Goal: Transaction & Acquisition: Purchase product/service

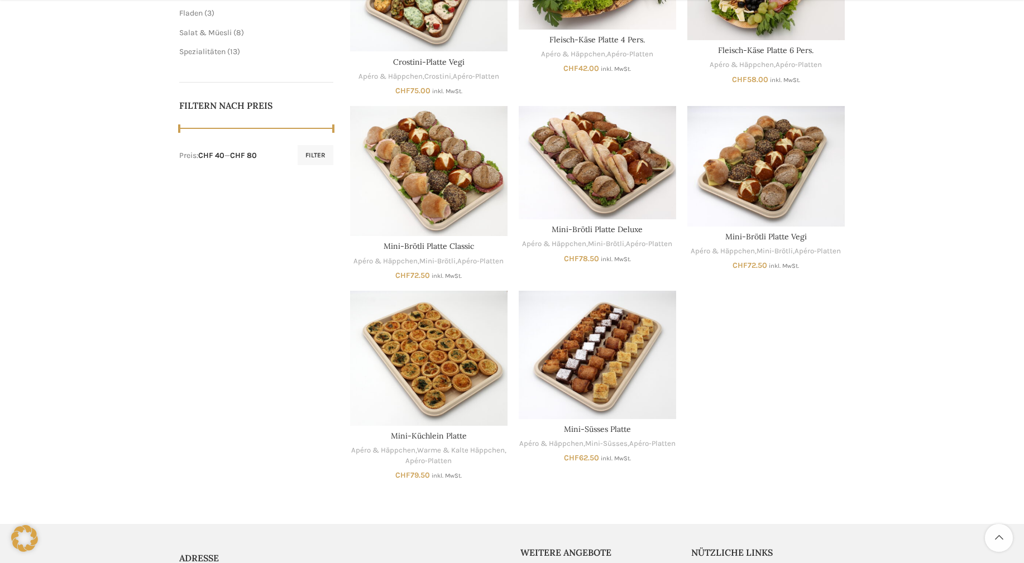
scroll to position [456, 0]
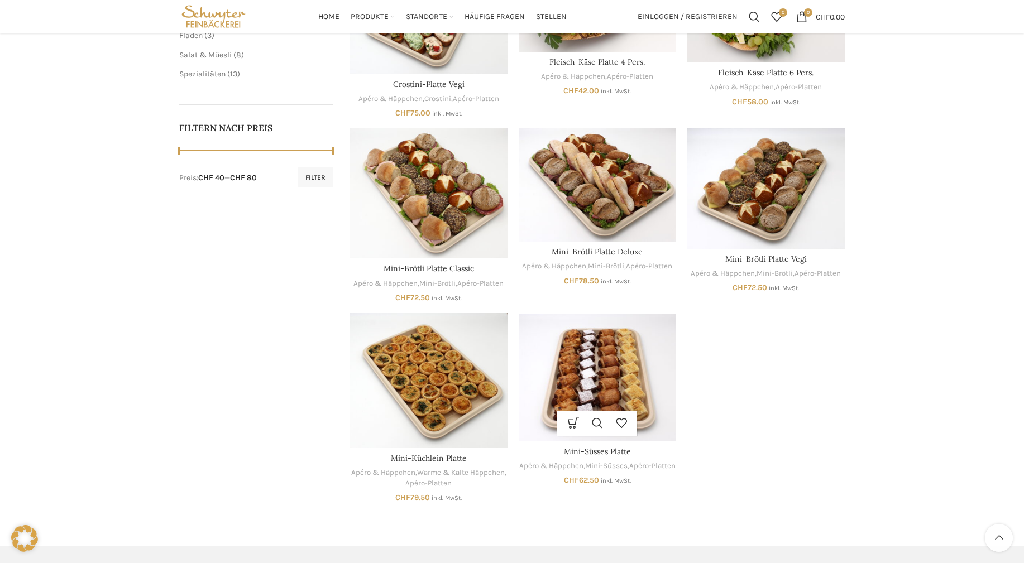
click at [580, 381] on img "Mini-Süsses Platte" at bounding box center [597, 377] width 157 height 128
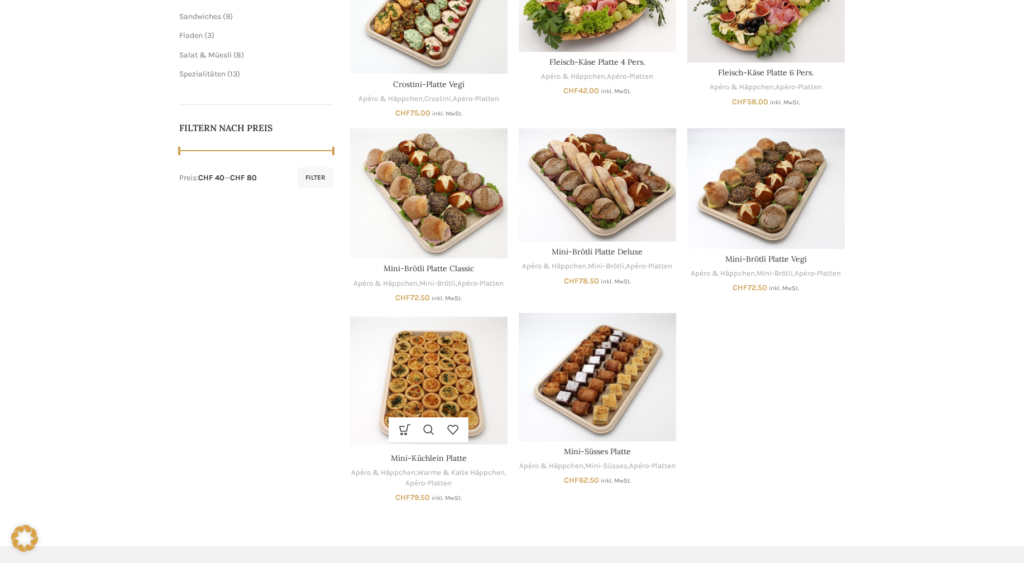
scroll to position [456, 0]
click at [443, 391] on img "Mini-Küchlein Platte" at bounding box center [428, 380] width 157 height 135
click at [443, 392] on img "Mini-Küchlein Platte" at bounding box center [428, 380] width 157 height 135
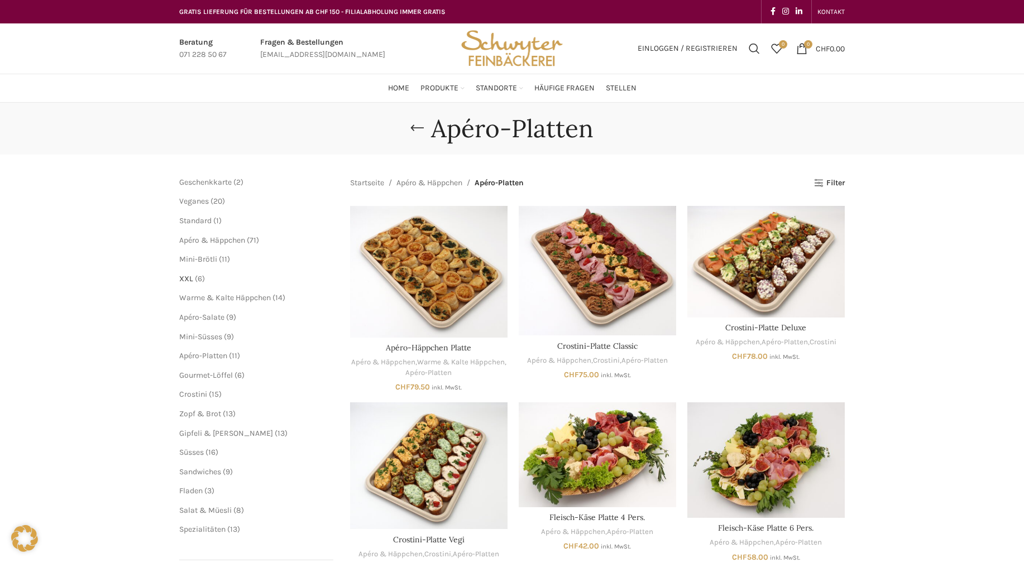
click at [186, 277] on span "XXL" at bounding box center [186, 278] width 14 height 9
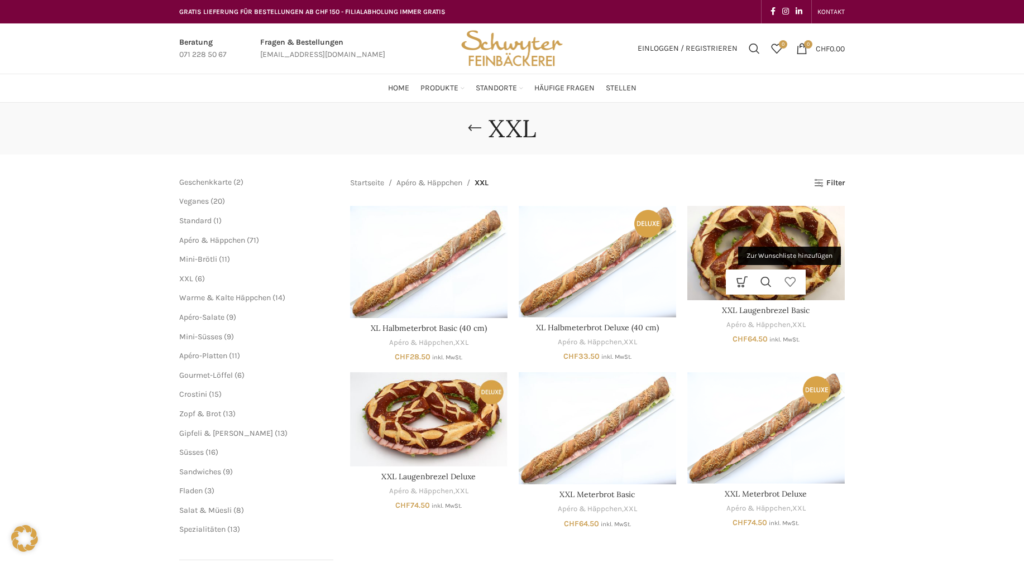
click at [783, 271] on link "Zur Wunschliste hinzufügen" at bounding box center [790, 282] width 24 height 25
click at [808, 252] on img "XXL Laugenbrezel Basic" at bounding box center [765, 253] width 157 height 94
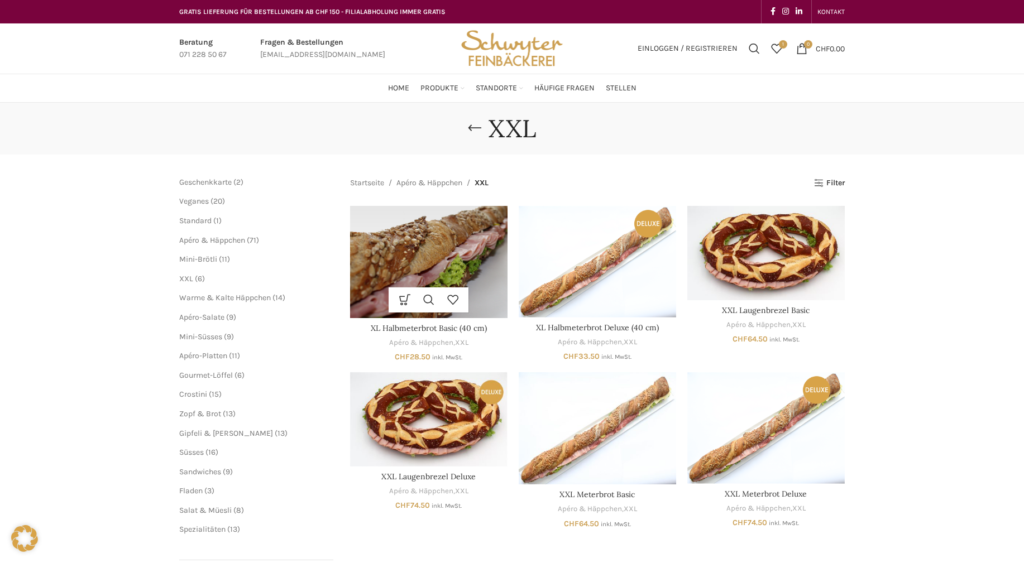
click at [432, 257] on img "XL Halbmeterbrot Basic (40 cm)" at bounding box center [428, 262] width 157 height 112
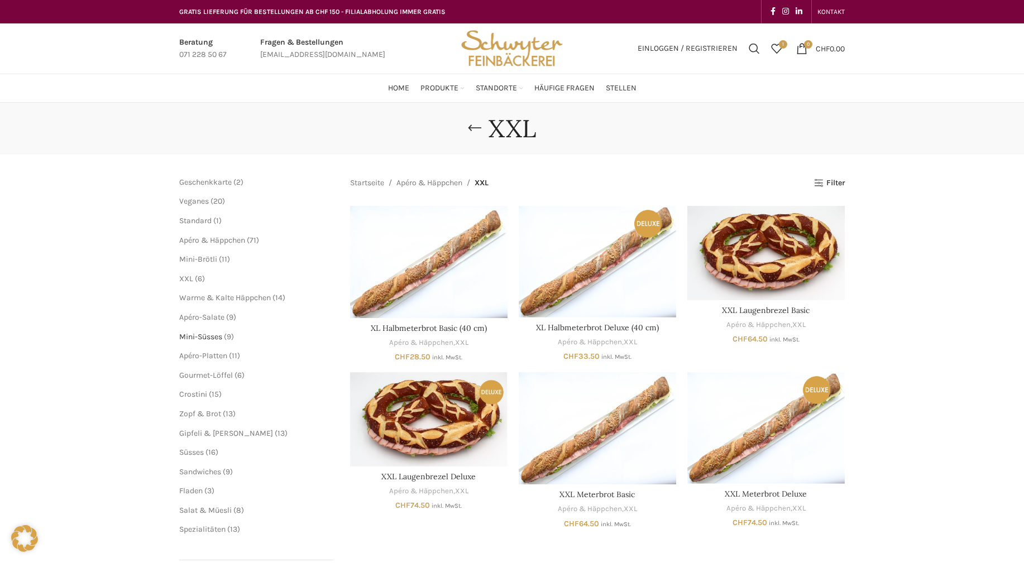
click at [207, 338] on span "Mini-Süsses" at bounding box center [200, 336] width 43 height 9
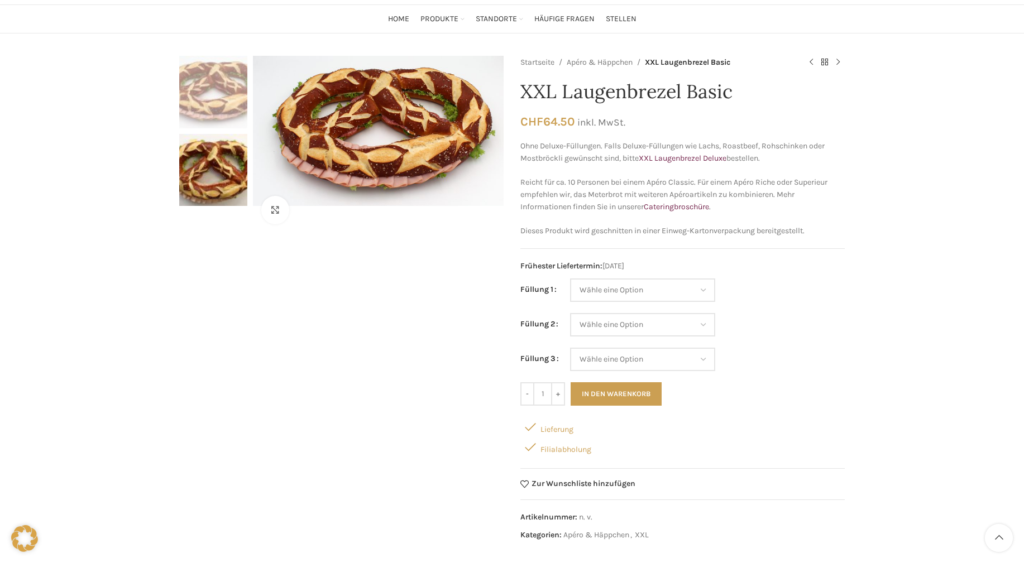
scroll to position [57, 0]
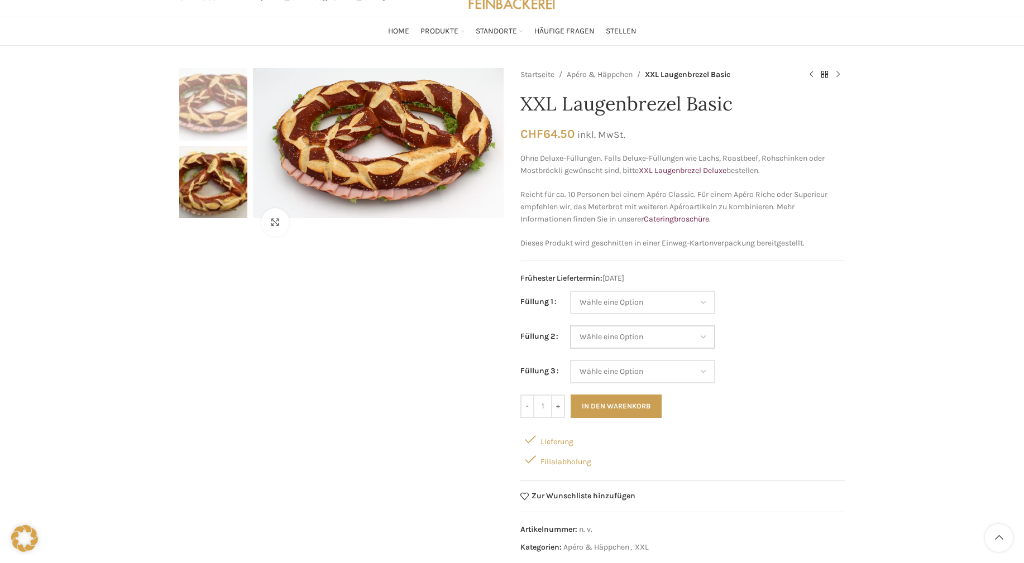
click at [570, 325] on select "Wähle eine Option Salami Schinken Fleischkäse Trutenschinken Appenzellerkäse Gr…" at bounding box center [642, 336] width 145 height 23
click at [703, 338] on select "Wähle eine Option Salami Schinken Fleischkäse Trutenschinken Appenzellerkäse Gr…" at bounding box center [642, 336] width 145 height 23
click at [816, 354] on td "Wähle eine Option Salami Schinken Fleischkäse Trutenschinken Appenzellerkäse Gr…" at bounding box center [707, 342] width 275 height 35
click at [91, 128] on div "Klicken um zu vergrössern Startseite Apéro & Häppchen XXL Laugenbrezel Basic XX…" at bounding box center [512, 467] width 1024 height 798
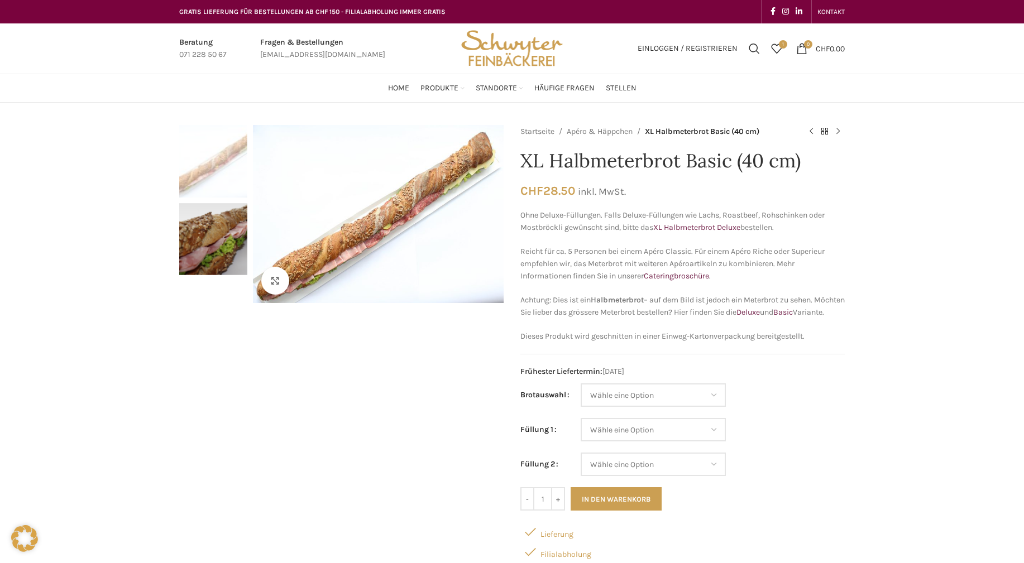
drag, startPoint x: 368, startPoint y: 399, endPoint x: 372, endPoint y: 383, distance: 16.0
click at [368, 397] on div "Klicken um zu vergrössern" at bounding box center [341, 389] width 324 height 528
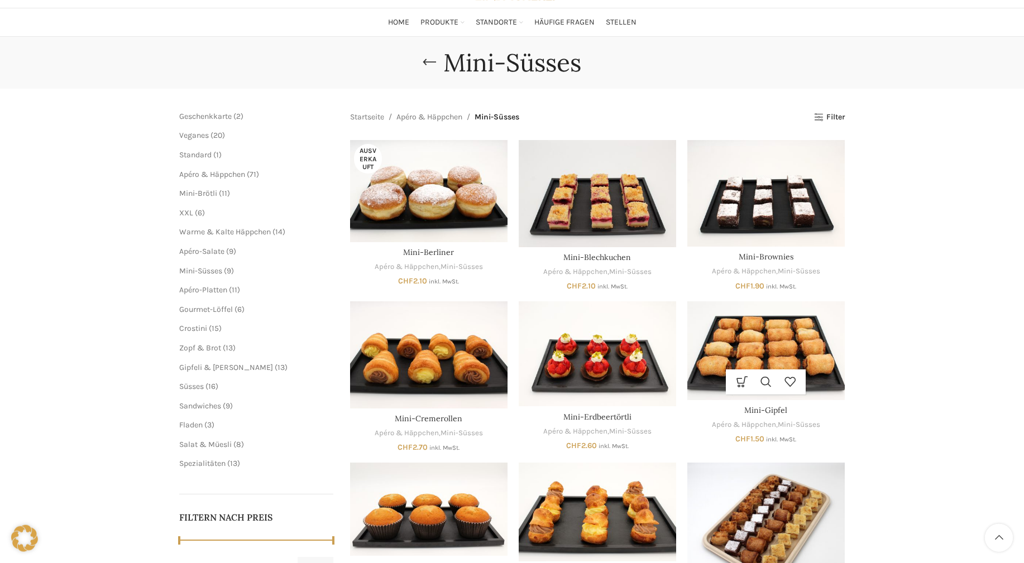
scroll to position [57, 0]
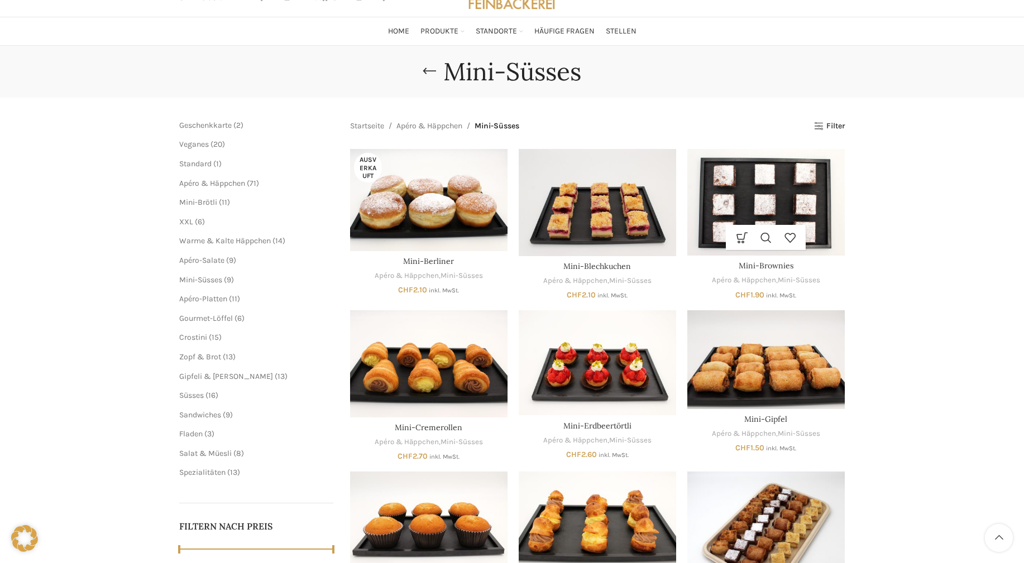
click at [786, 210] on img "Mini-Brownies" at bounding box center [765, 202] width 157 height 107
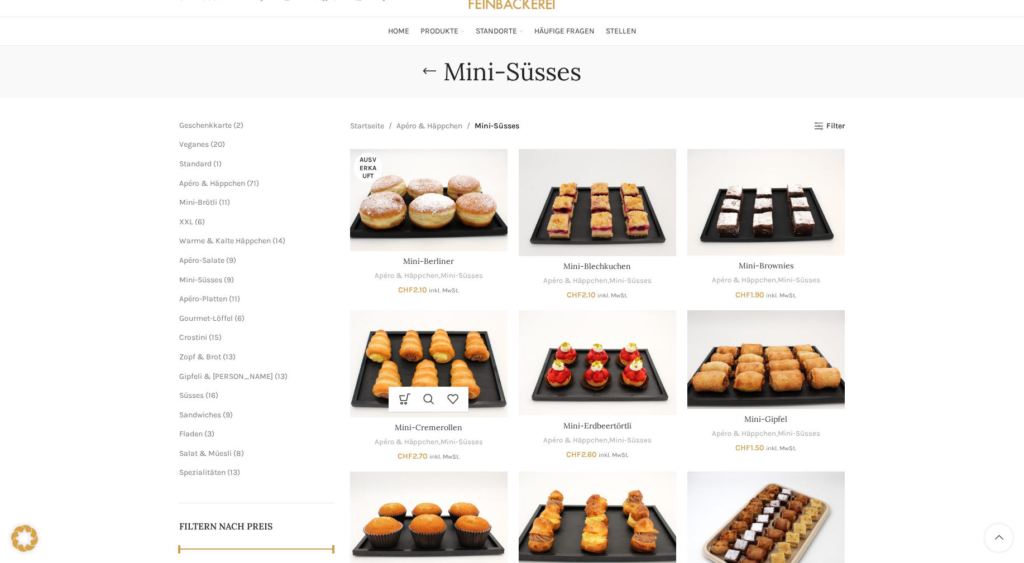
click at [408, 383] on img "Mini-Cremerollen" at bounding box center [428, 363] width 157 height 107
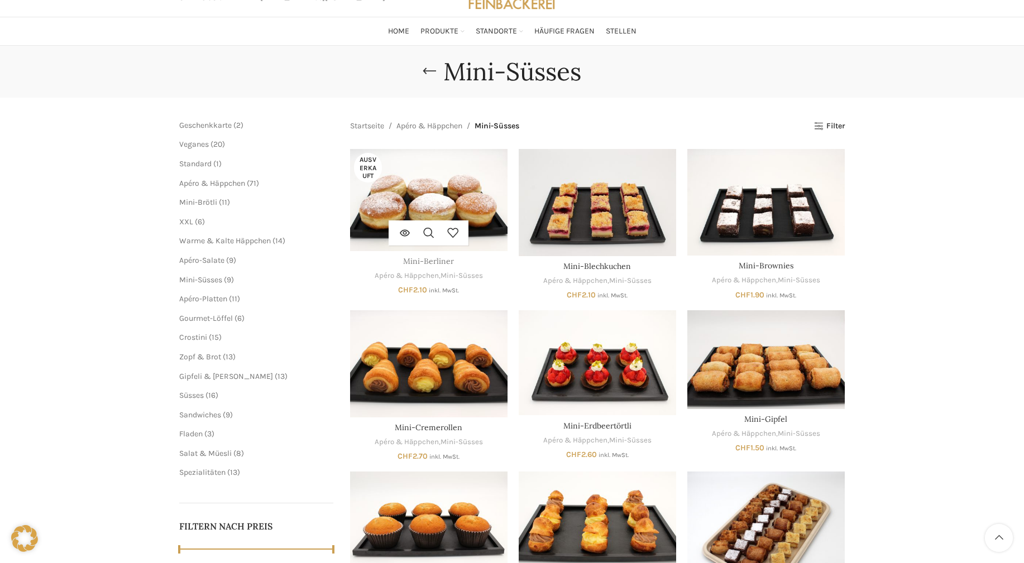
click at [419, 262] on link "Mini-Berliner" at bounding box center [428, 261] width 51 height 10
click at [214, 475] on span "Spezialitäten" at bounding box center [202, 472] width 46 height 9
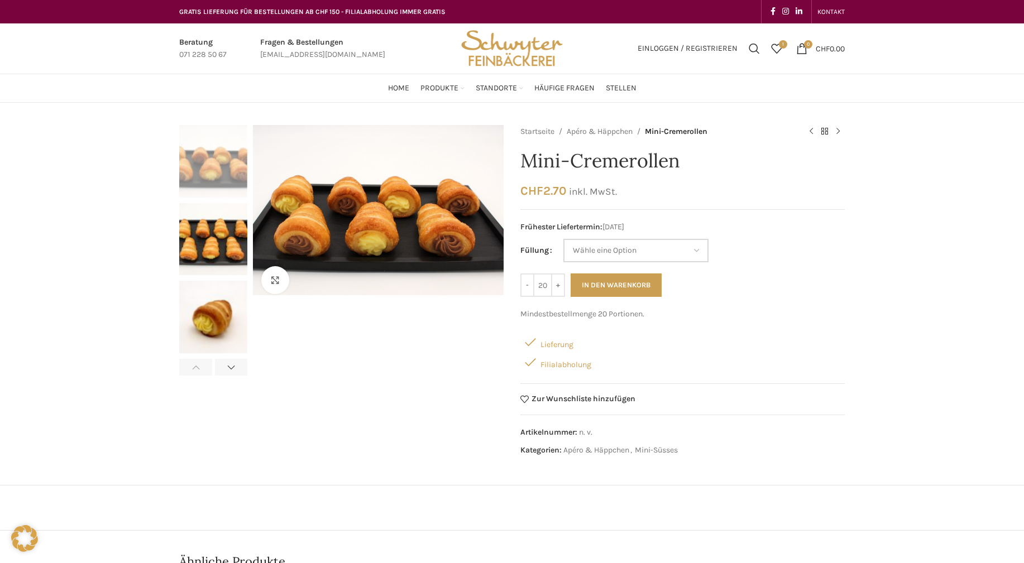
click at [563, 239] on select "[PERSON_NAME] eine Option Vanillecreme Schoggimousse" at bounding box center [635, 250] width 145 height 23
click at [695, 249] on select "[PERSON_NAME] eine Option Vanillecreme Schoggimousse" at bounding box center [635, 250] width 145 height 23
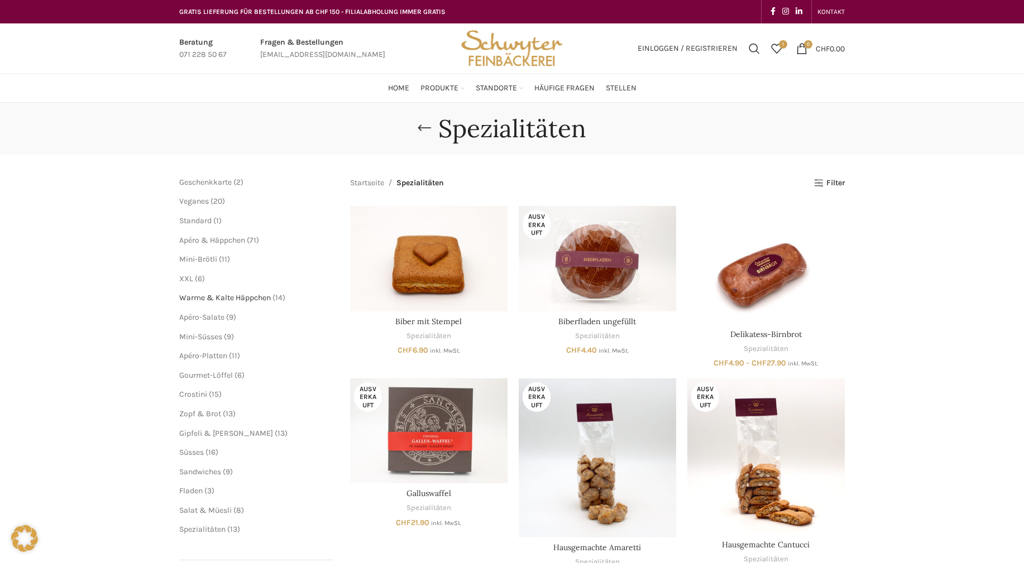
click at [209, 299] on span "Warme & Kalte Häppchen" at bounding box center [225, 297] width 92 height 9
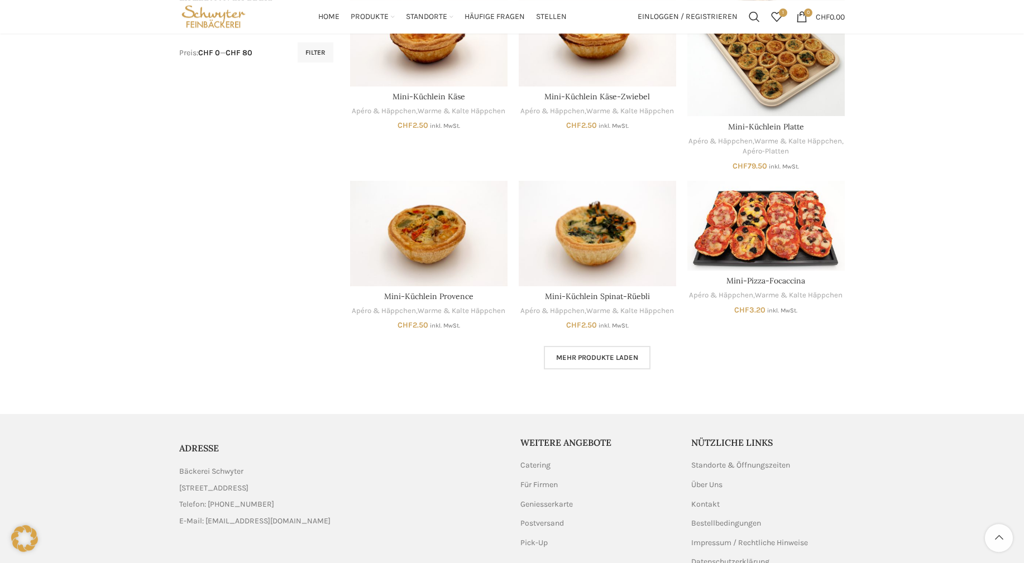
scroll to position [569, 0]
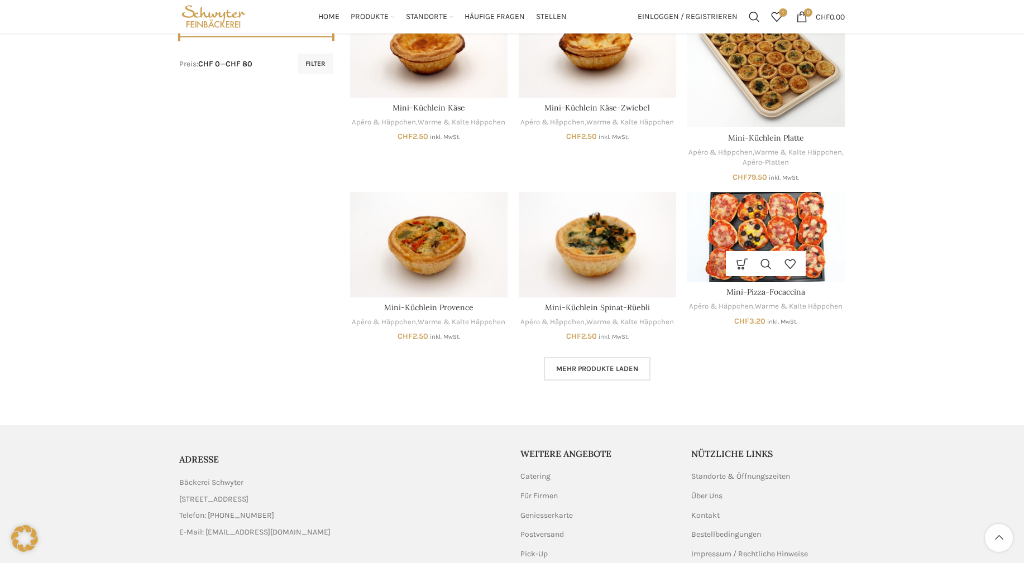
click at [781, 251] on img "Mini-Pizza-Focaccina" at bounding box center [765, 237] width 157 height 90
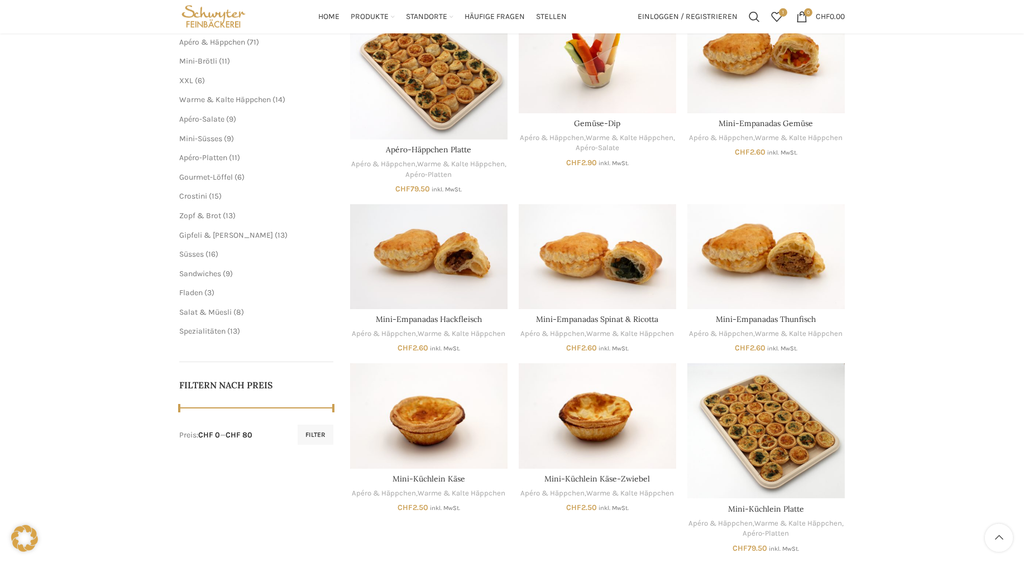
scroll to position [171, 0]
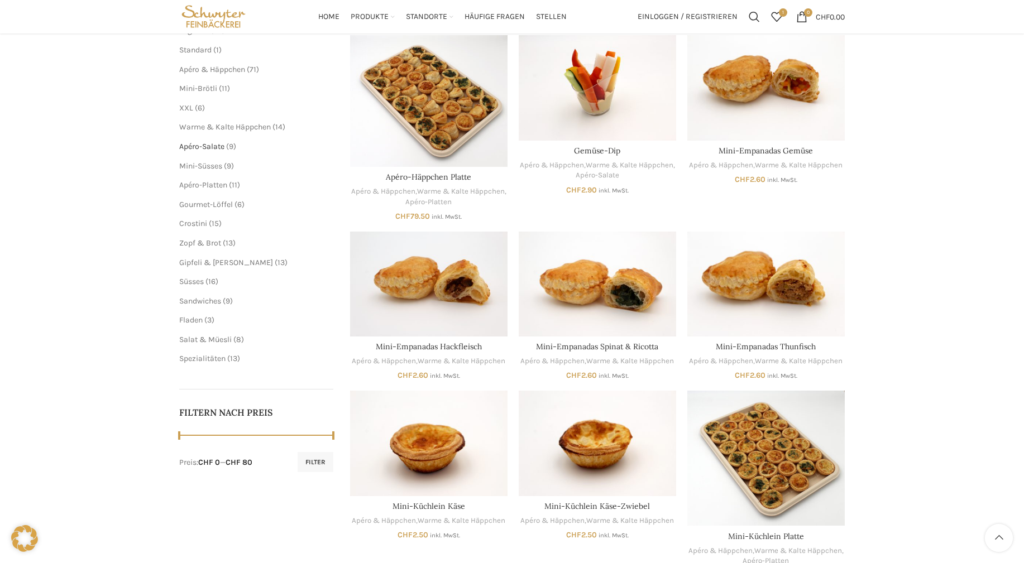
click at [212, 147] on span "Apéro-Salate" at bounding box center [201, 146] width 45 height 9
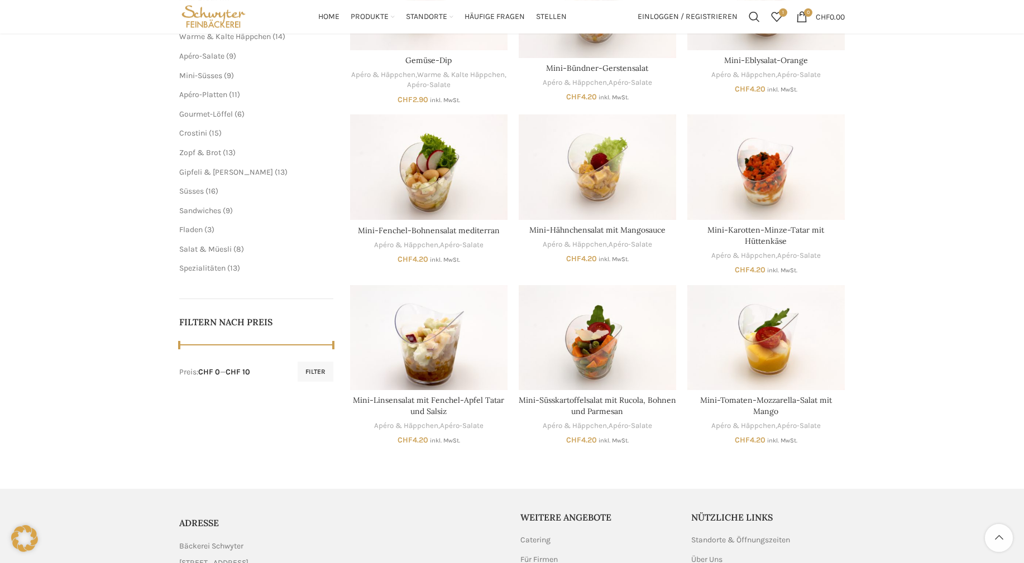
scroll to position [227, 0]
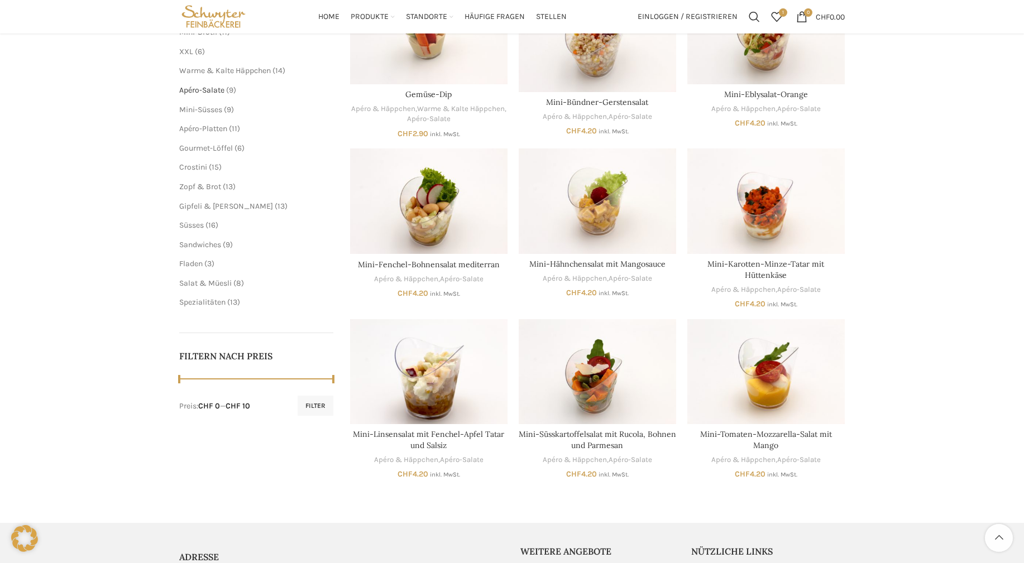
click at [219, 92] on span "Apéro-Salate" at bounding box center [201, 89] width 45 height 9
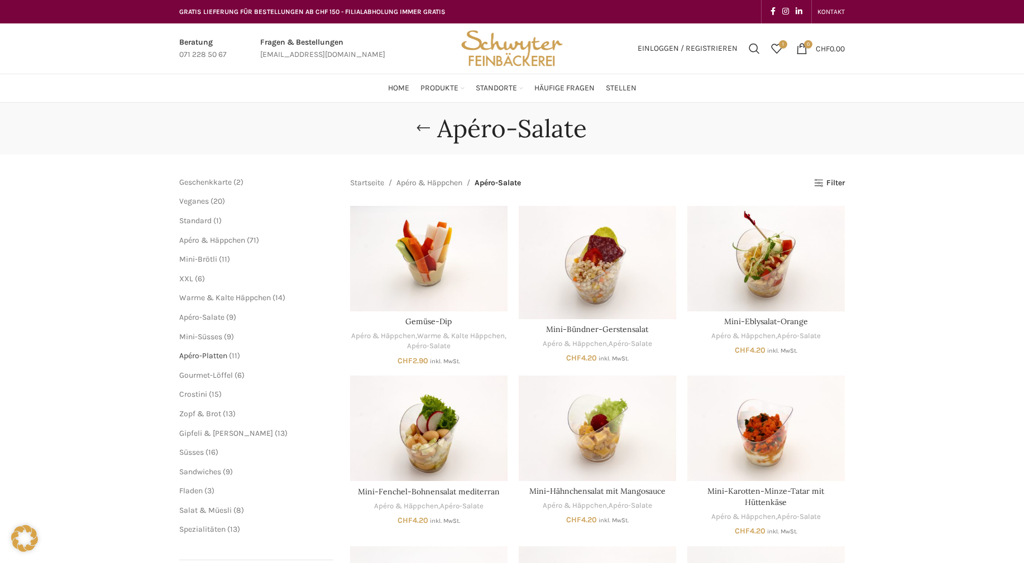
click at [209, 356] on span "Apéro-Platten" at bounding box center [203, 355] width 48 height 9
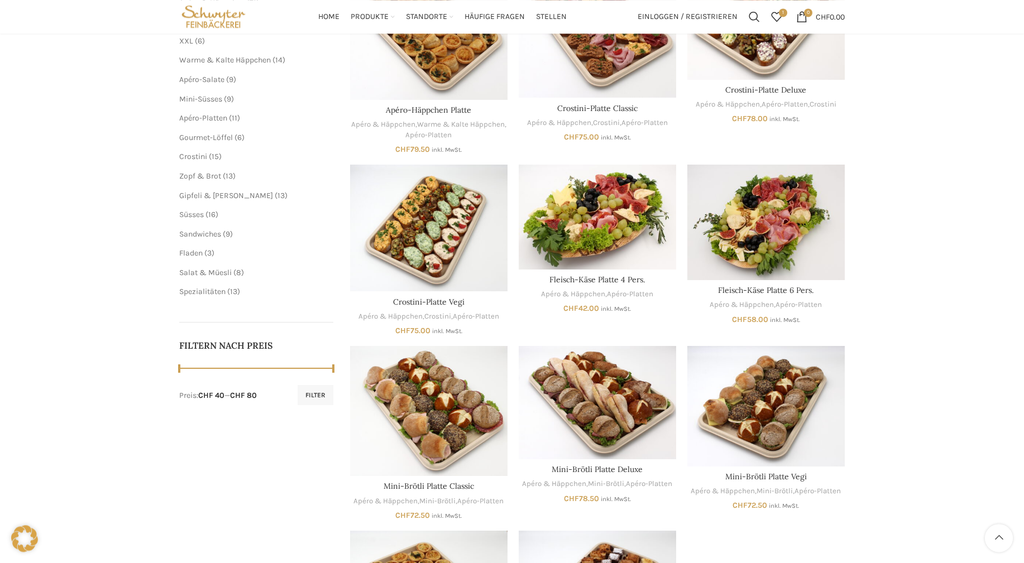
scroll to position [228, 0]
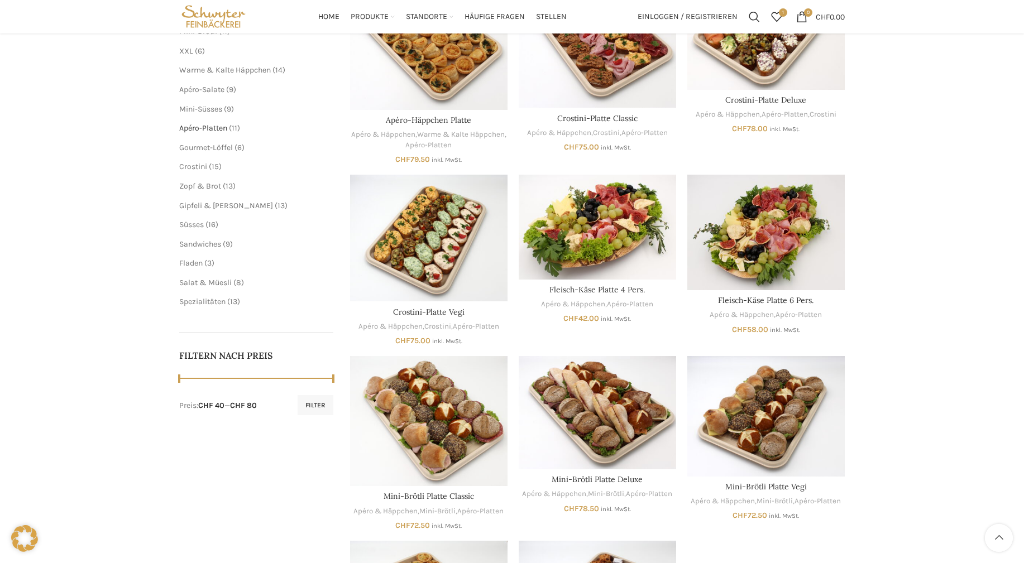
click at [219, 131] on span "Apéro-Platten" at bounding box center [203, 127] width 48 height 9
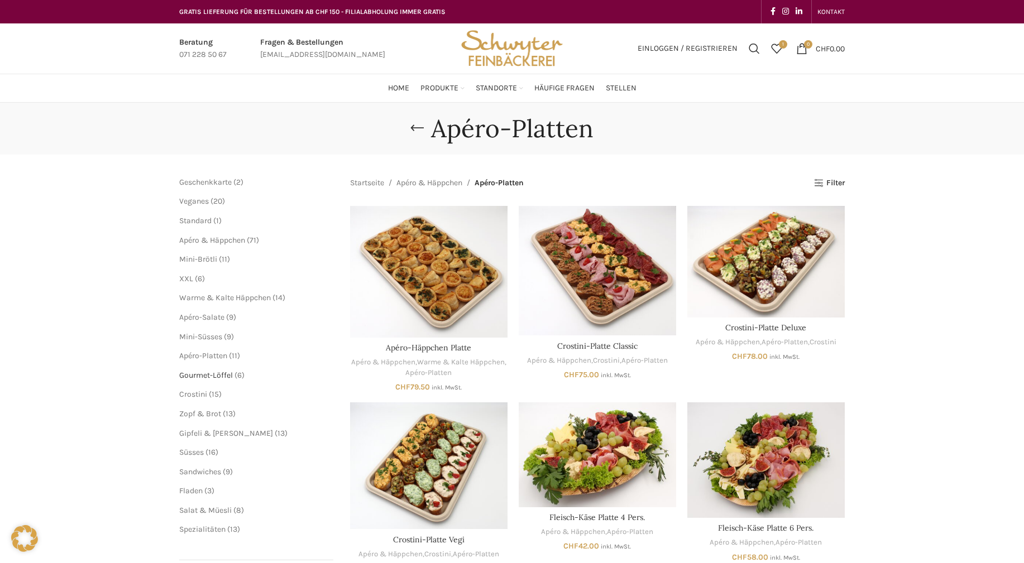
click at [213, 380] on span "Gourmet-Löffel" at bounding box center [206, 375] width 54 height 9
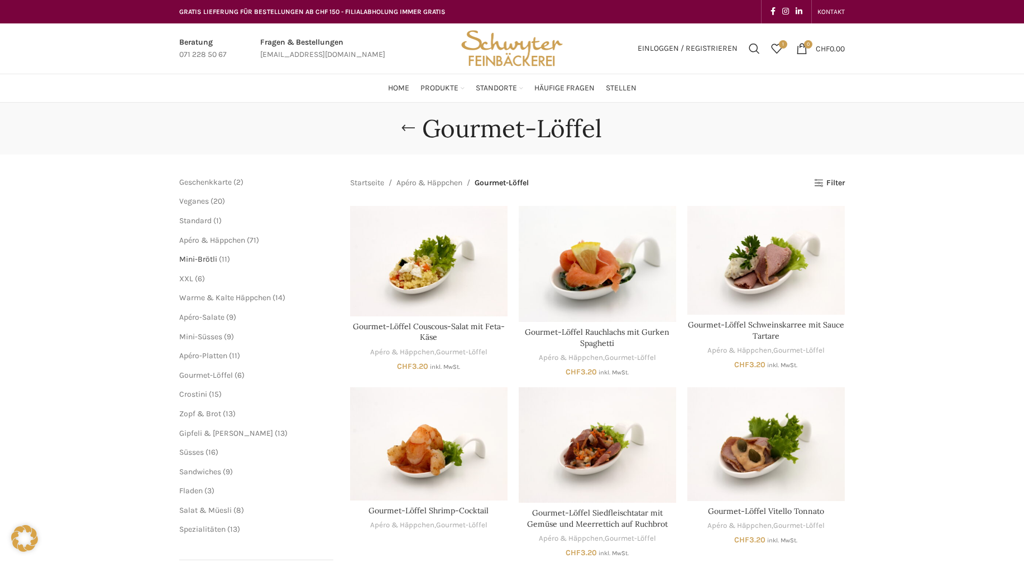
click at [200, 261] on span "Mini-Brötli" at bounding box center [198, 259] width 38 height 9
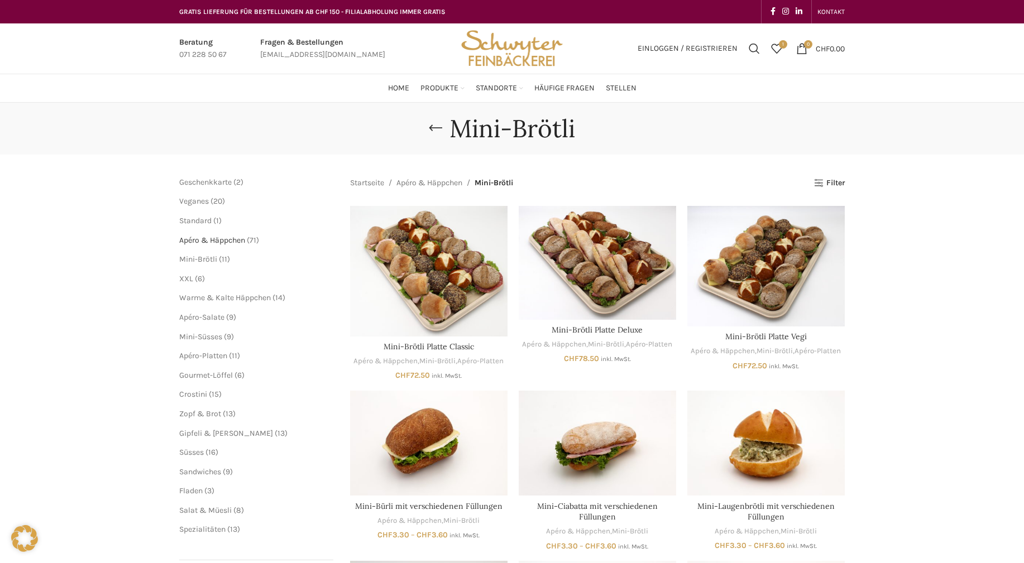
click at [202, 239] on span "Apéro & Häppchen" at bounding box center [212, 240] width 66 height 9
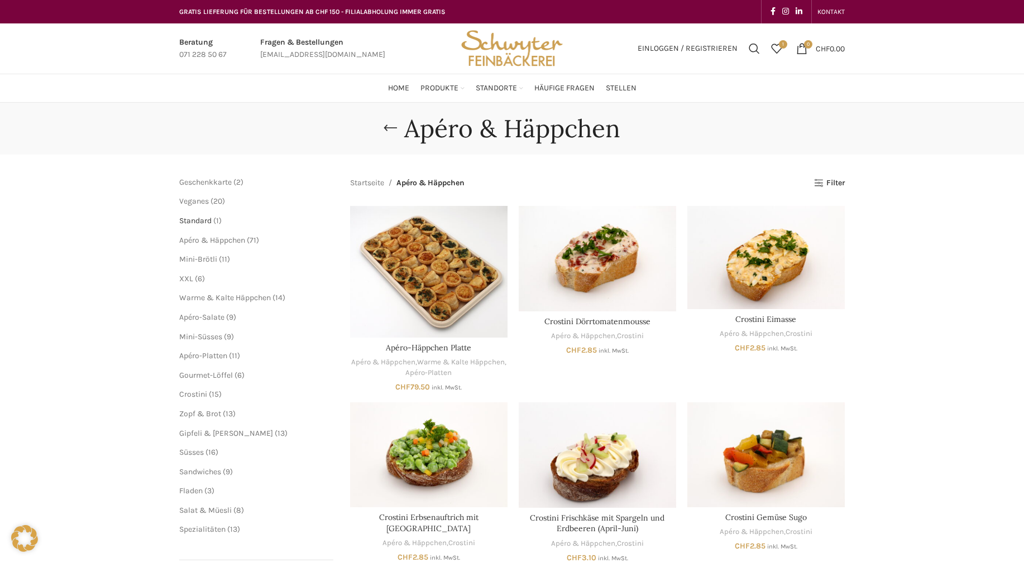
click at [195, 221] on span "Standard" at bounding box center [195, 220] width 32 height 9
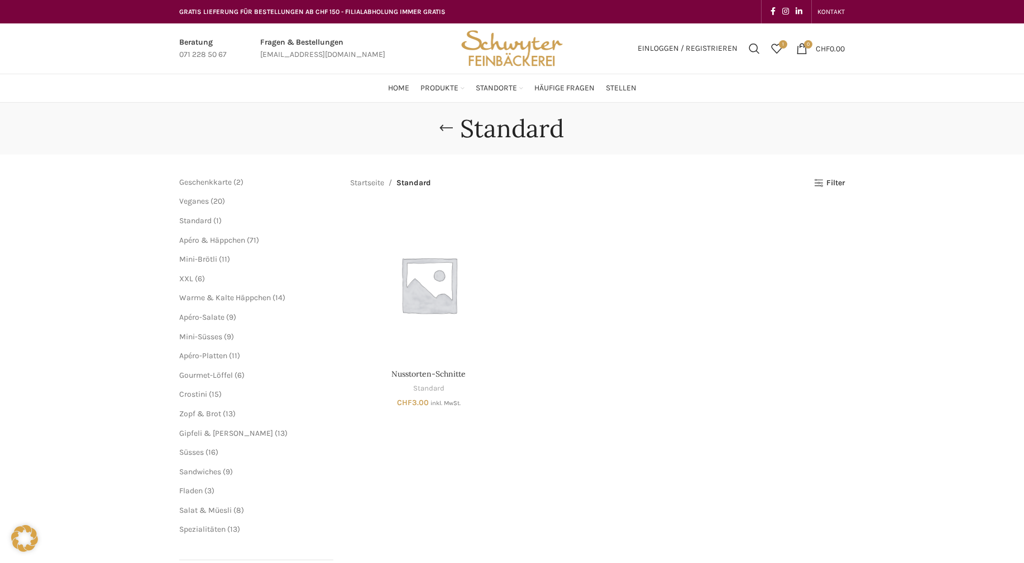
click at [209, 293] on li "Warme & Kalte Häppchen 14 14 Produkte" at bounding box center [256, 298] width 154 height 11
click at [185, 277] on span "XXL" at bounding box center [186, 278] width 14 height 9
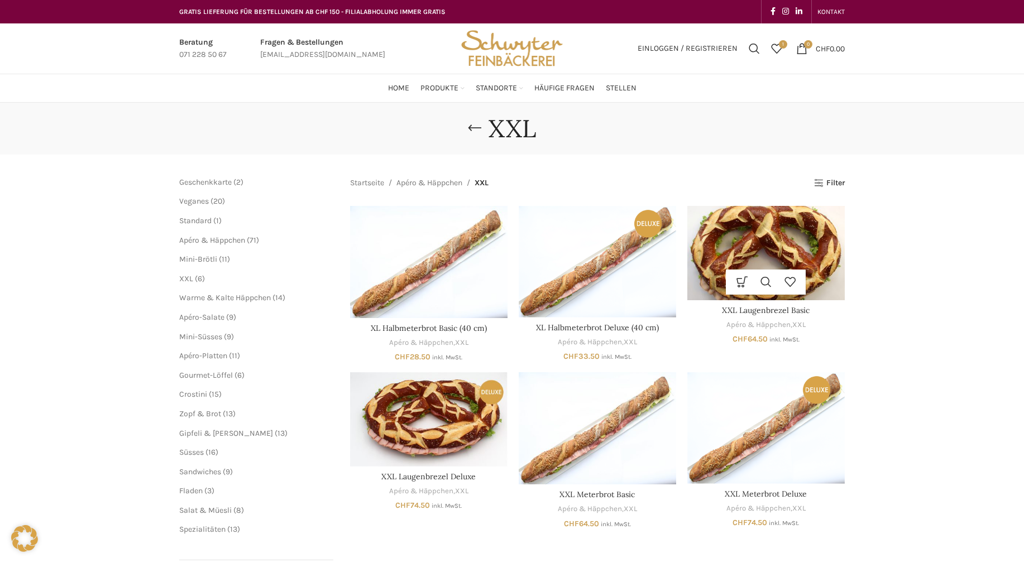
click at [810, 251] on img "XXL Laugenbrezel Basic" at bounding box center [765, 253] width 157 height 94
